Goal: Transaction & Acquisition: Purchase product/service

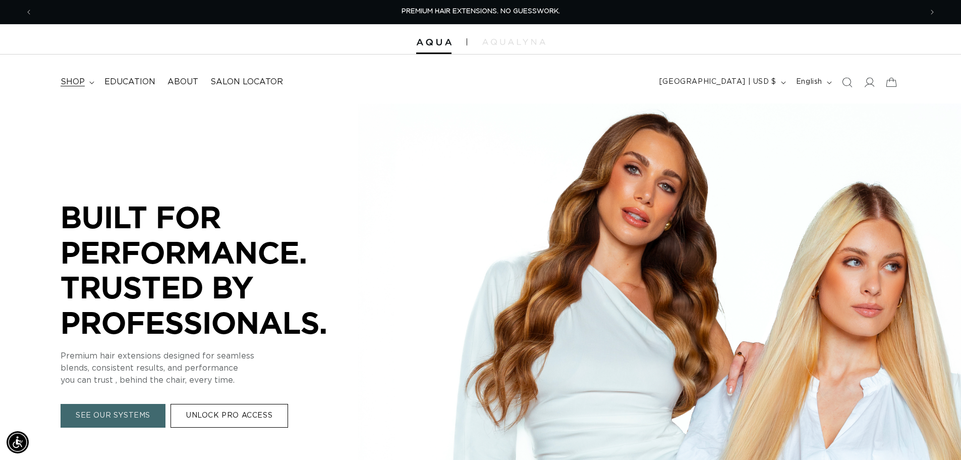
click at [88, 82] on summary "shop" at bounding box center [76, 82] width 44 height 23
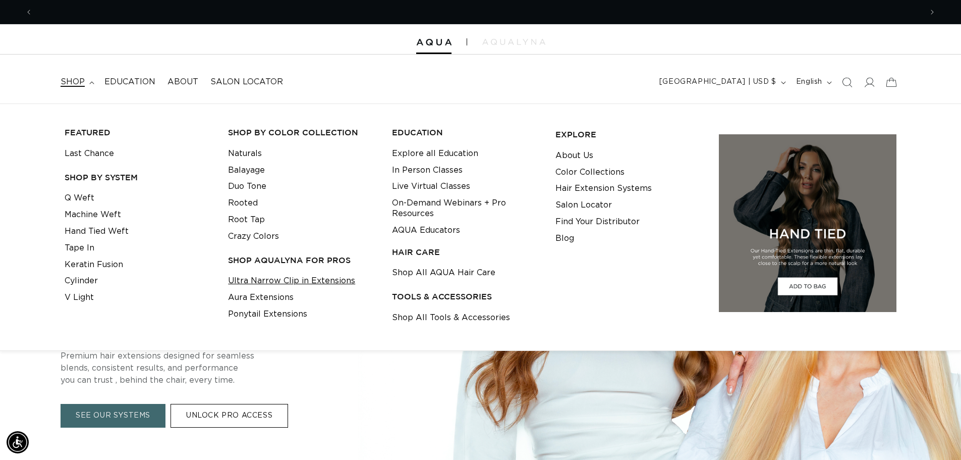
scroll to position [0, 889]
click at [284, 277] on link "Ultra Narrow Clip in Extensions" at bounding box center [291, 280] width 127 height 17
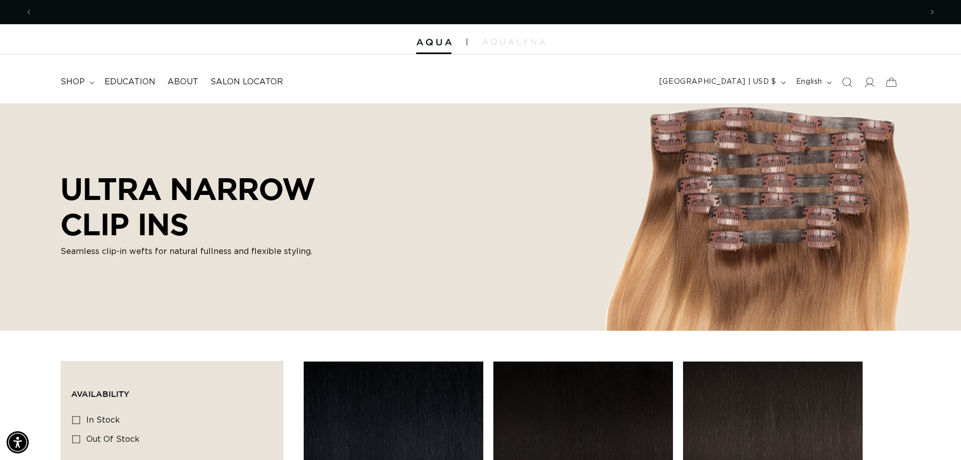
scroll to position [0, 889]
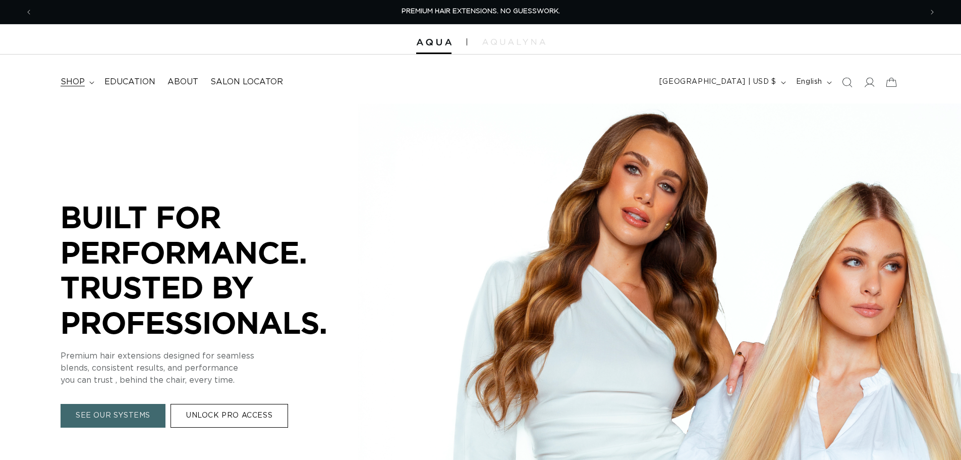
click at [72, 80] on span "shop" at bounding box center [73, 82] width 24 height 11
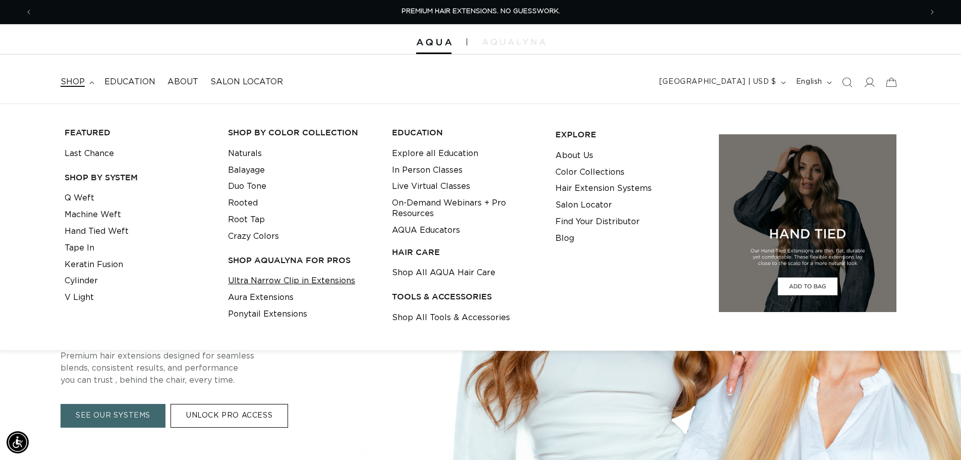
click at [285, 281] on link "Ultra Narrow Clip in Extensions" at bounding box center [291, 280] width 127 height 17
